Goal: Information Seeking & Learning: Learn about a topic

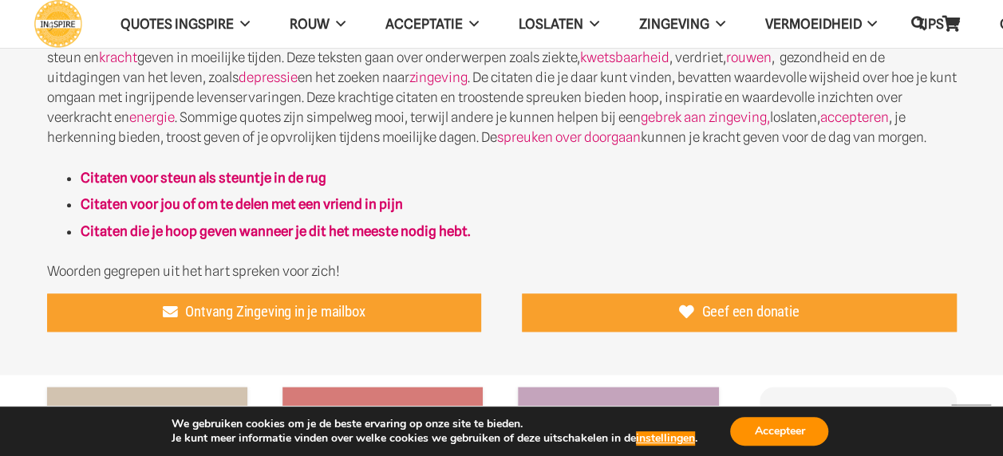
scroll to position [798, 0]
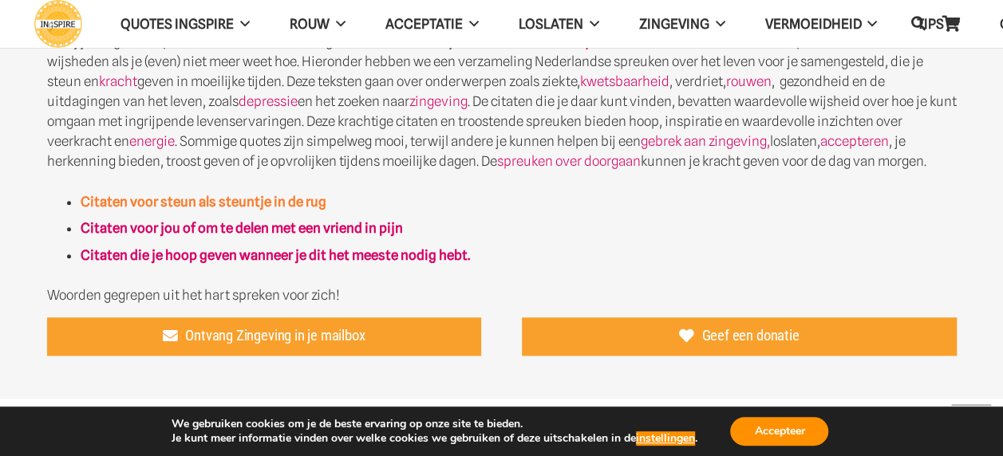
click at [195, 199] on strong "Citaten voor steun als steuntje in de rug" at bounding box center [204, 202] width 246 height 16
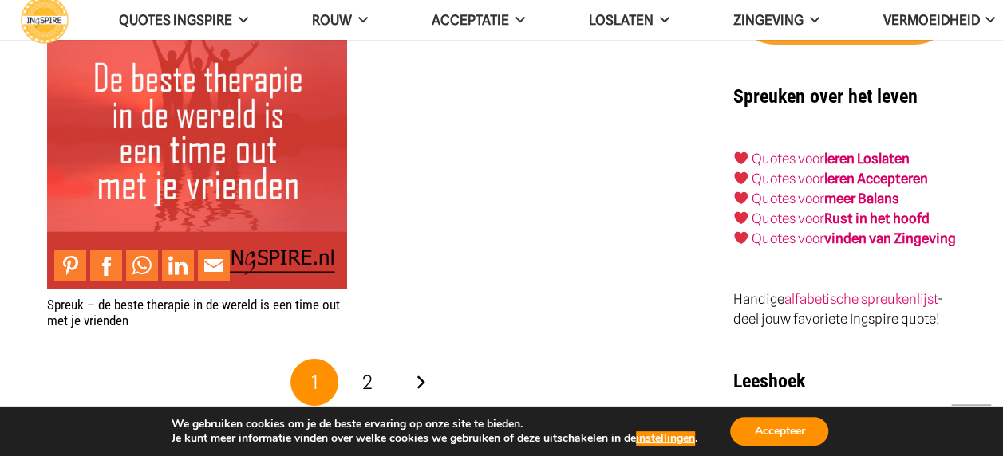
scroll to position [2712, 0]
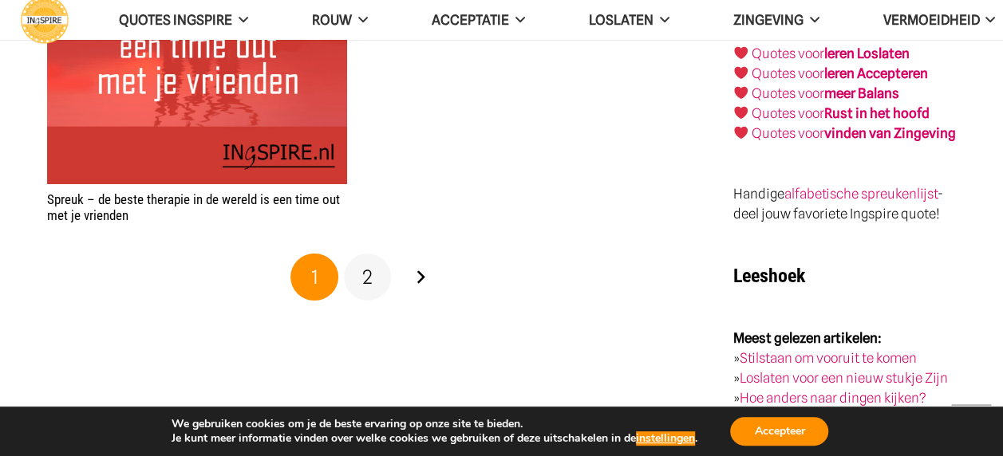
click at [365, 278] on span "2" at bounding box center [367, 277] width 10 height 23
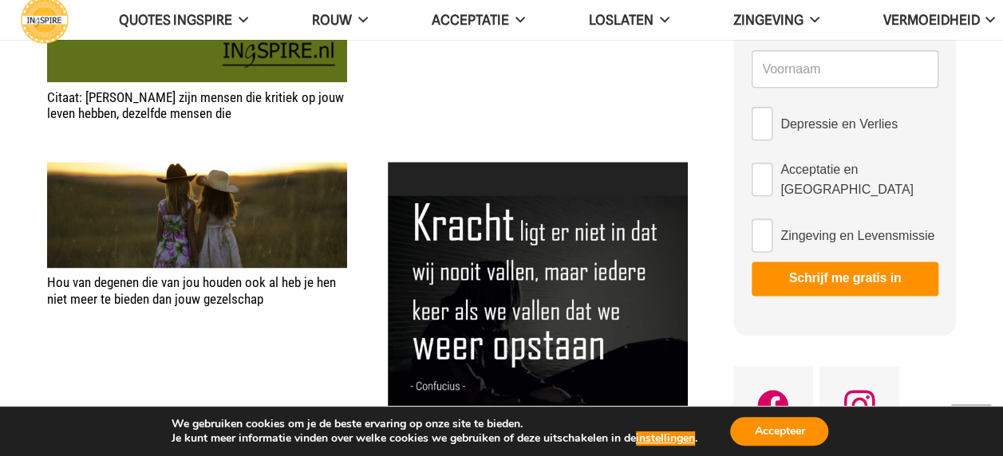
scroll to position [877, 0]
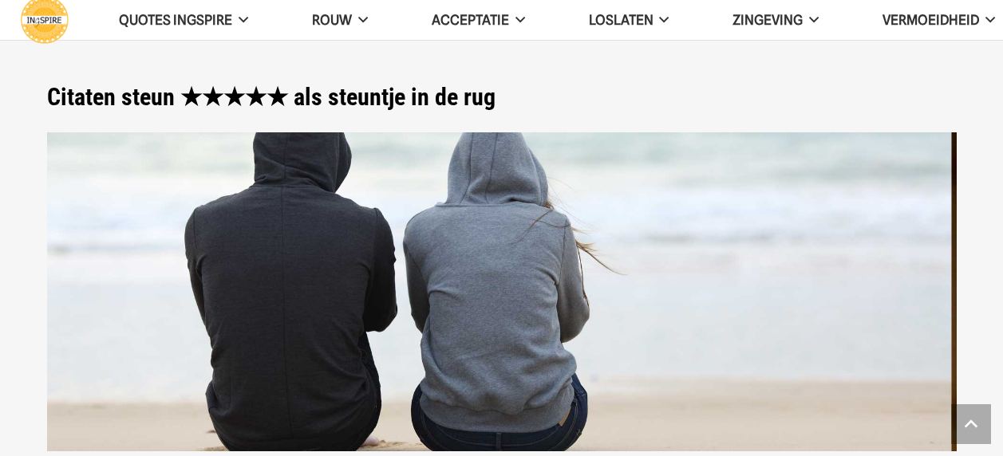
scroll to position [2712, 0]
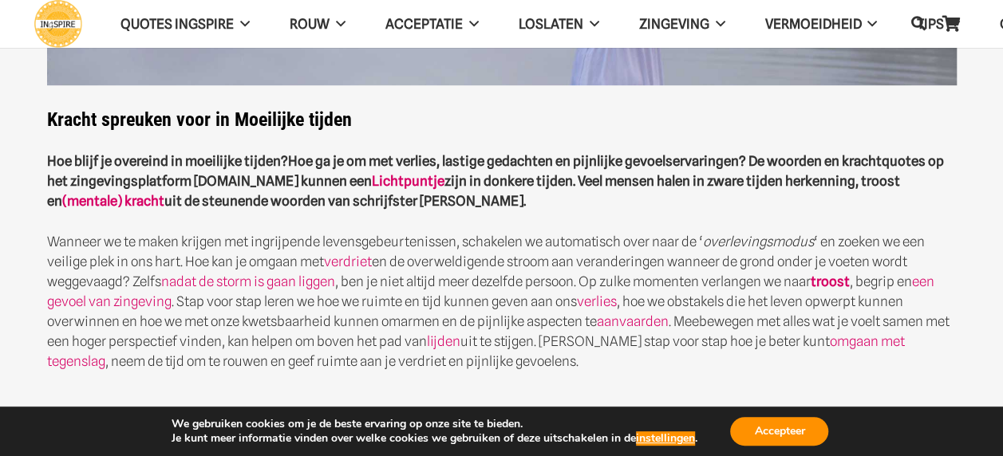
scroll to position [399, 0]
